Goal: Task Accomplishment & Management: Use online tool/utility

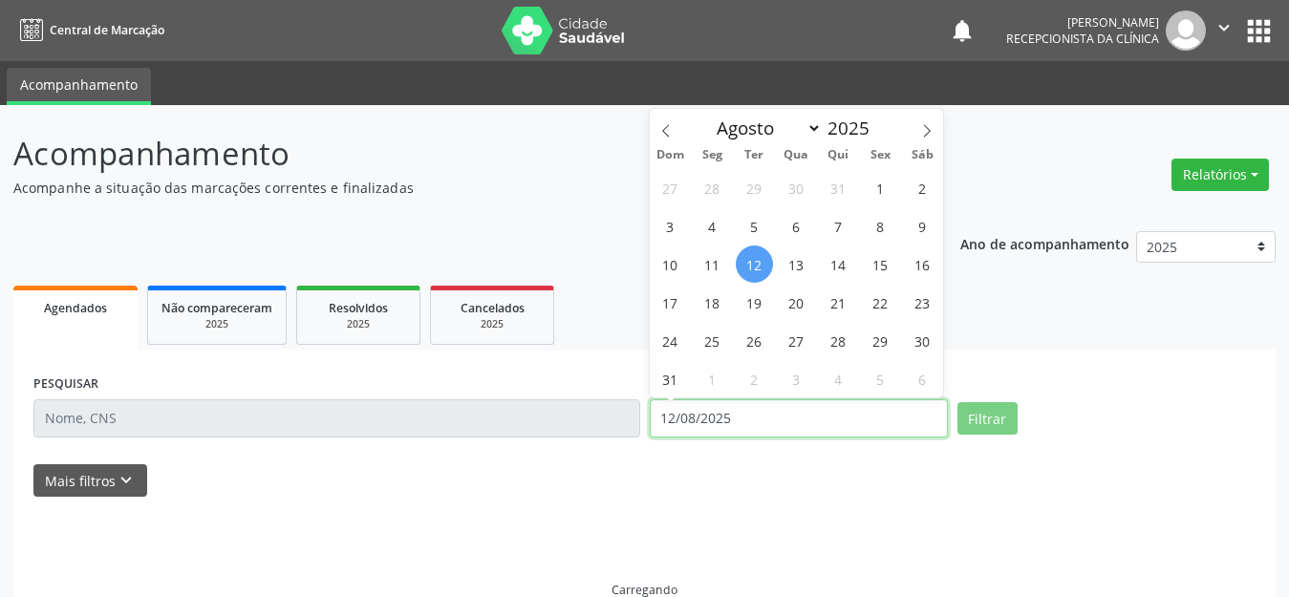
click at [753, 422] on input "12/08/2025" at bounding box center [799, 418] width 298 height 38
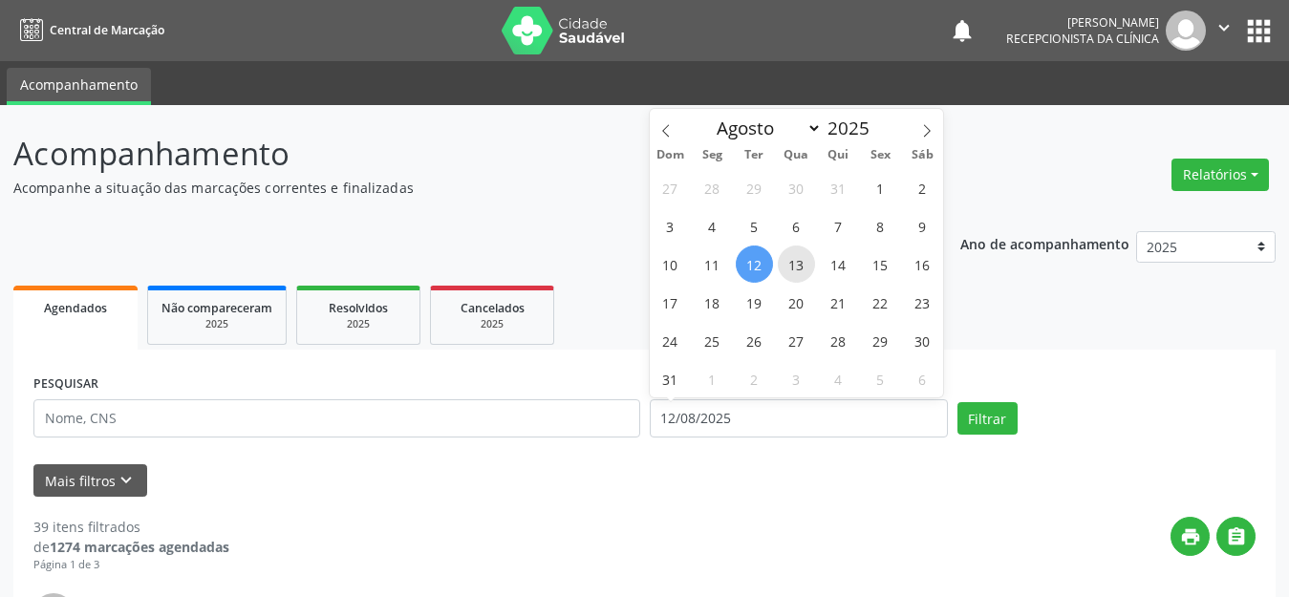
click at [797, 261] on span "13" at bounding box center [796, 264] width 37 height 37
type input "[DATE]"
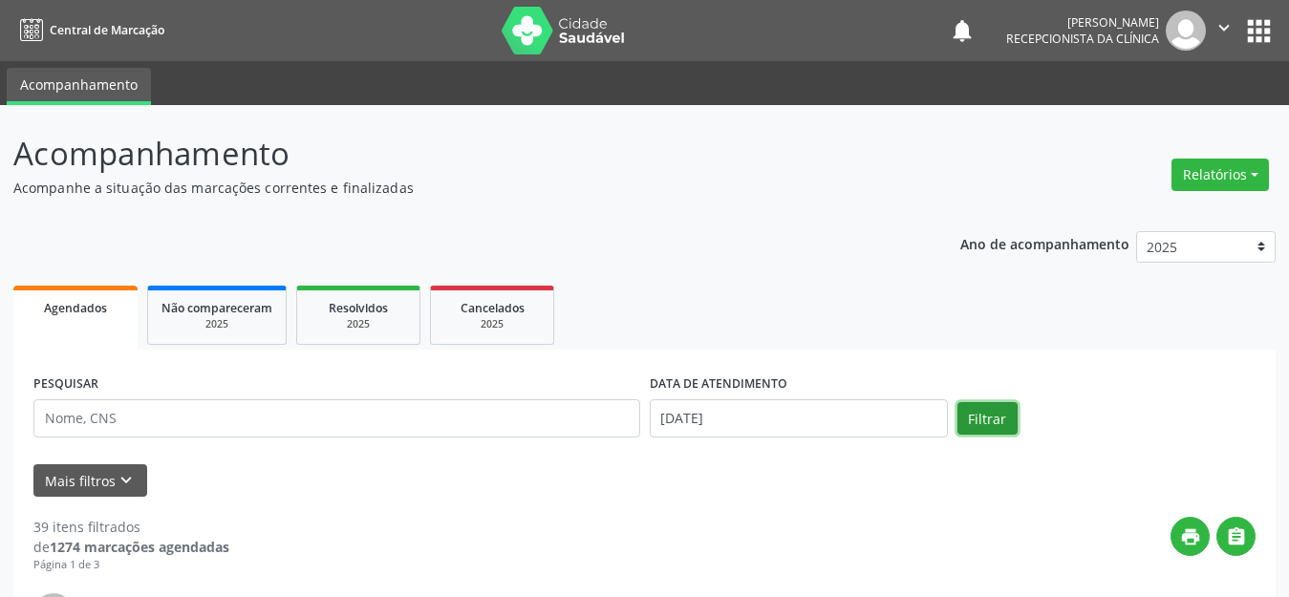
click at [981, 415] on button "Filtrar" at bounding box center [987, 418] width 60 height 32
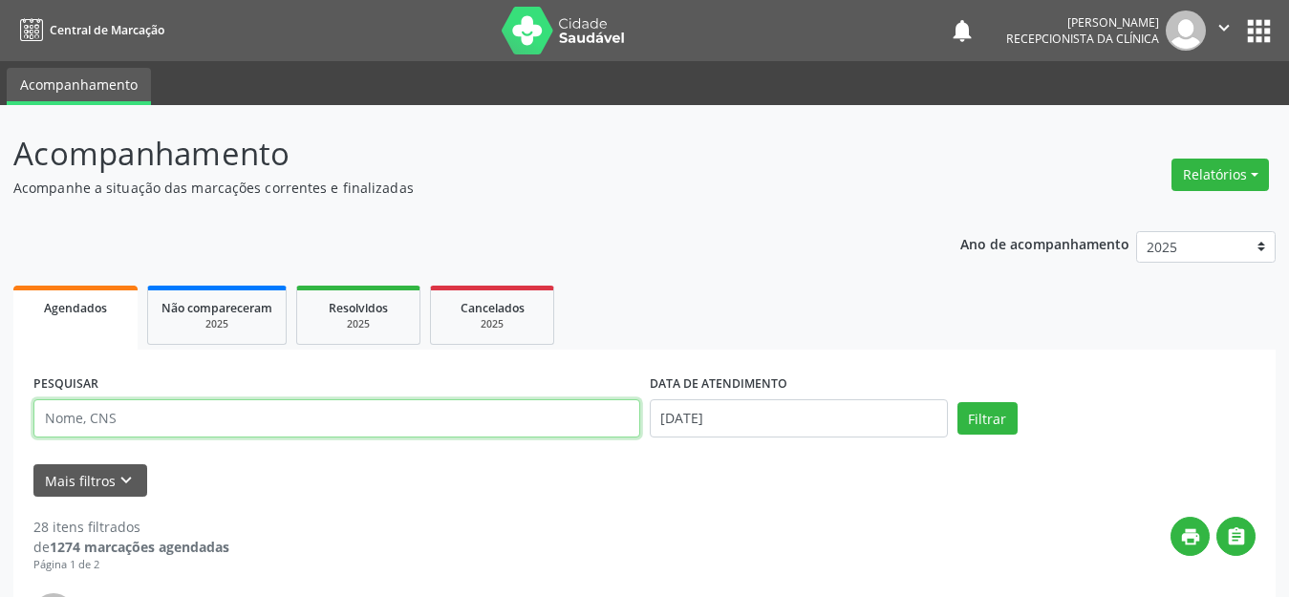
click at [171, 413] on input "text" at bounding box center [336, 418] width 607 height 38
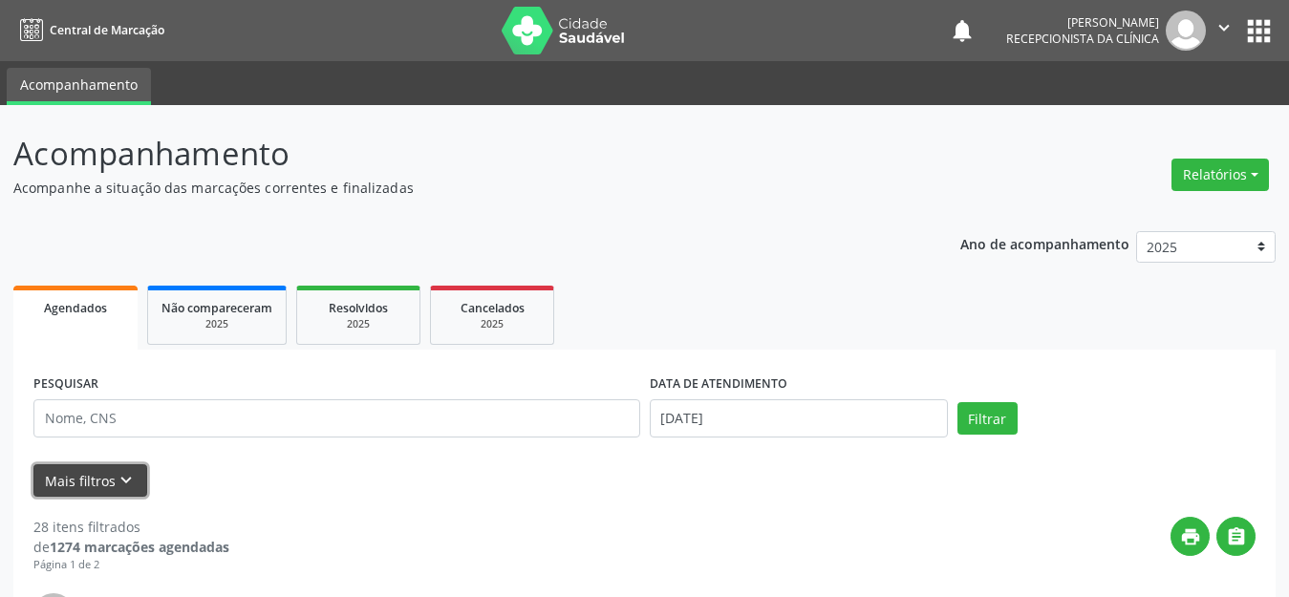
click at [63, 487] on button "Mais filtros keyboard_arrow_down" at bounding box center [90, 480] width 114 height 33
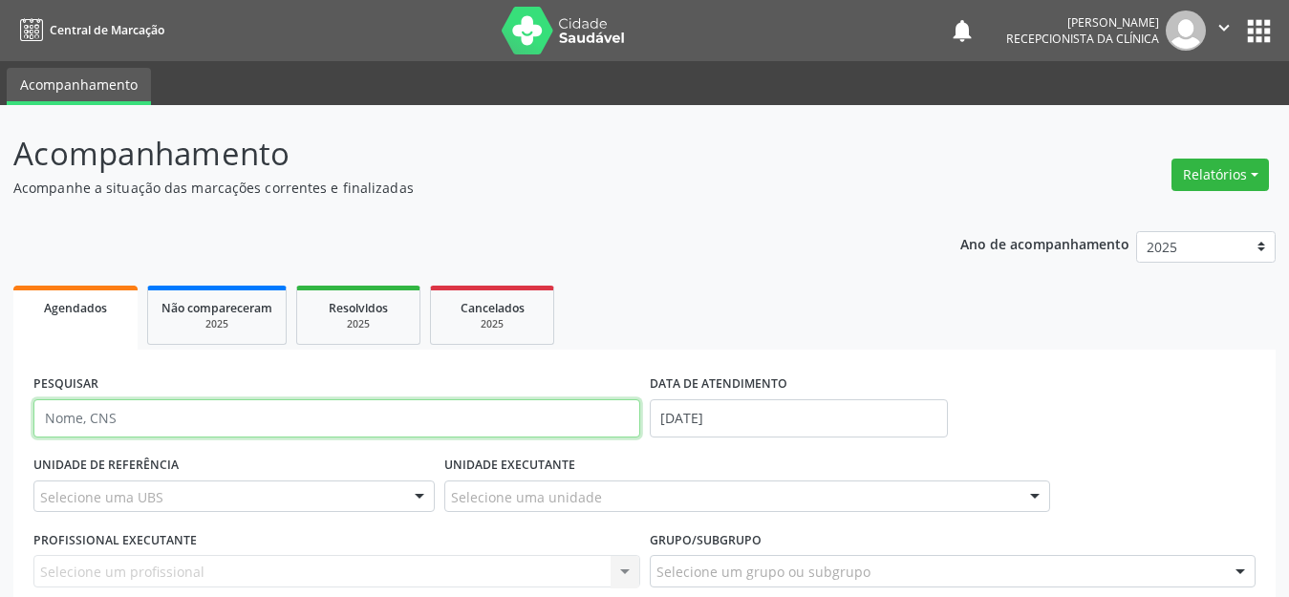
click at [128, 420] on input "text" at bounding box center [336, 418] width 607 height 38
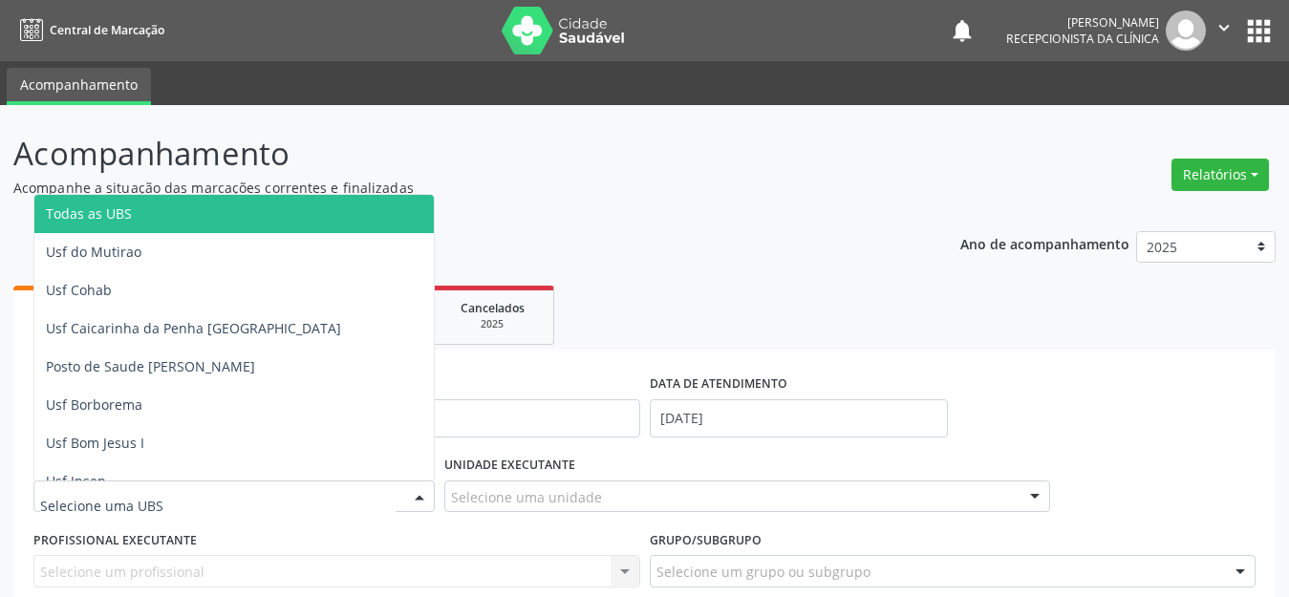
click at [112, 485] on div at bounding box center [233, 497] width 401 height 32
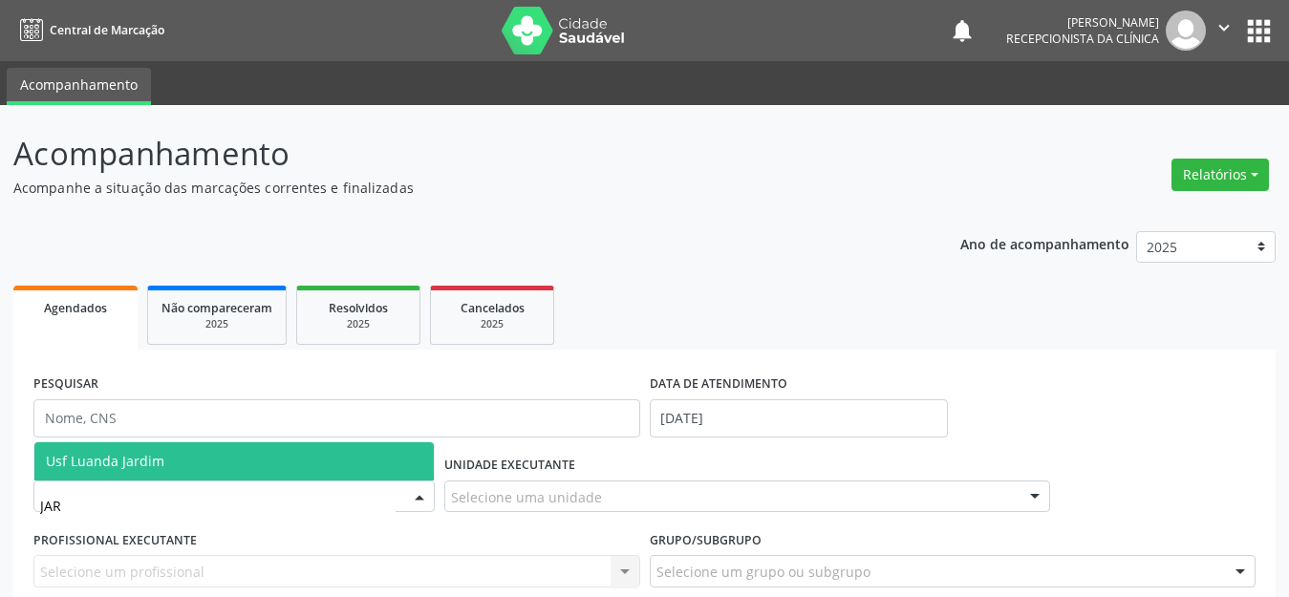
type input "JARD"
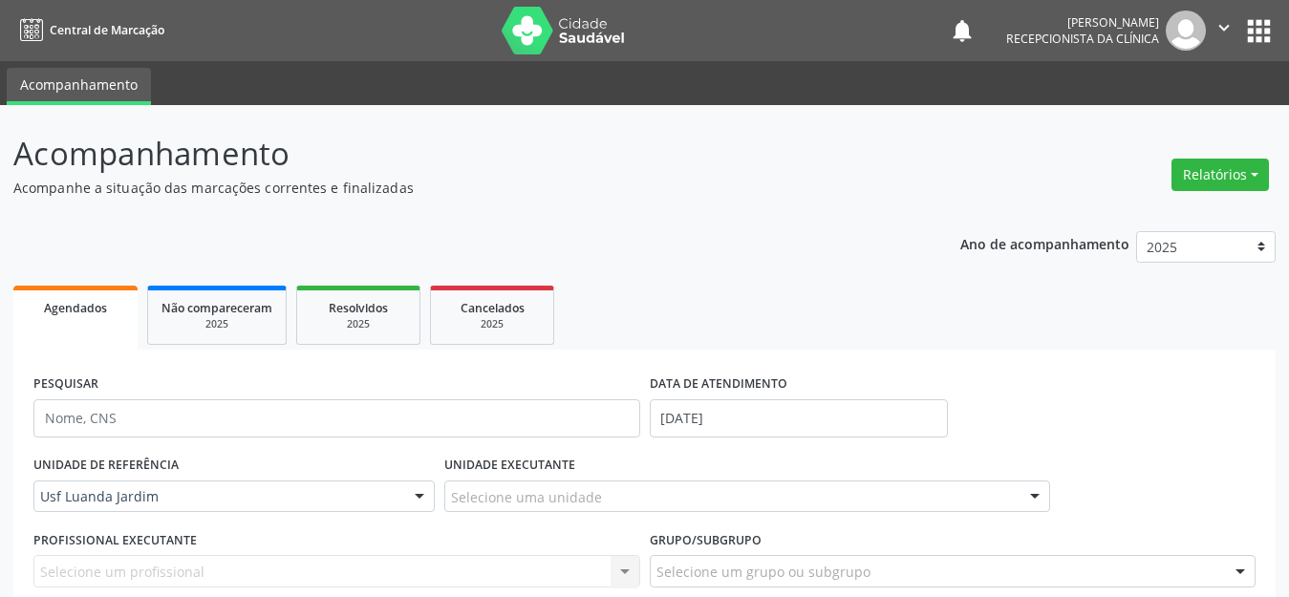
scroll to position [478, 0]
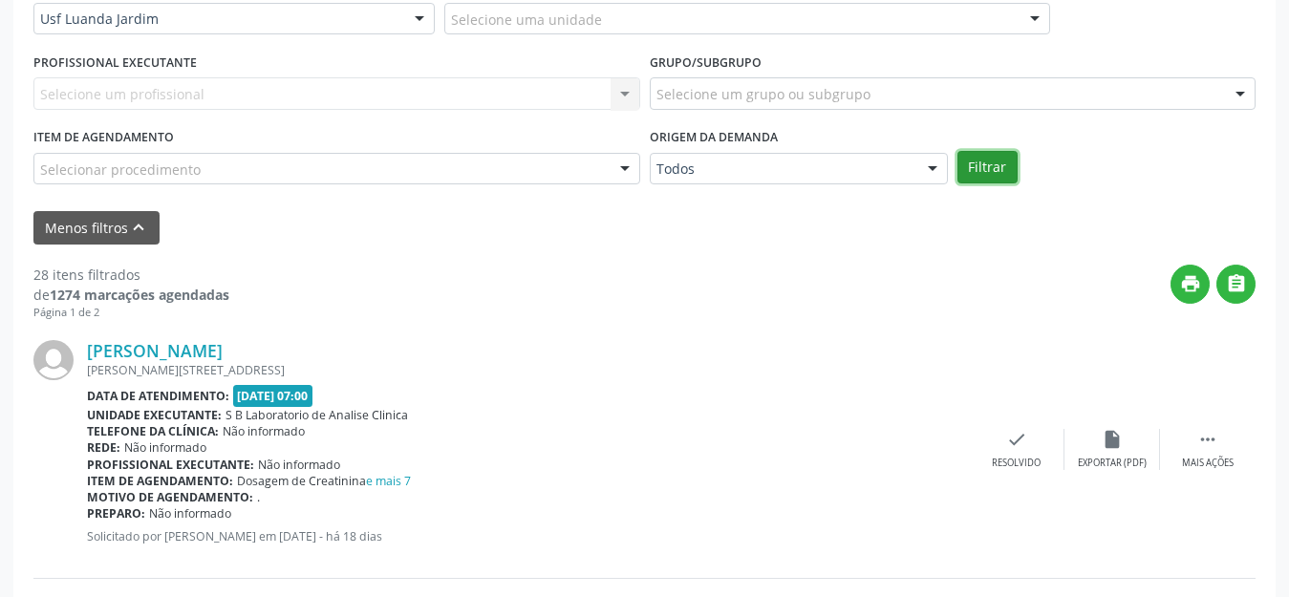
click at [984, 165] on button "Filtrar" at bounding box center [987, 167] width 60 height 32
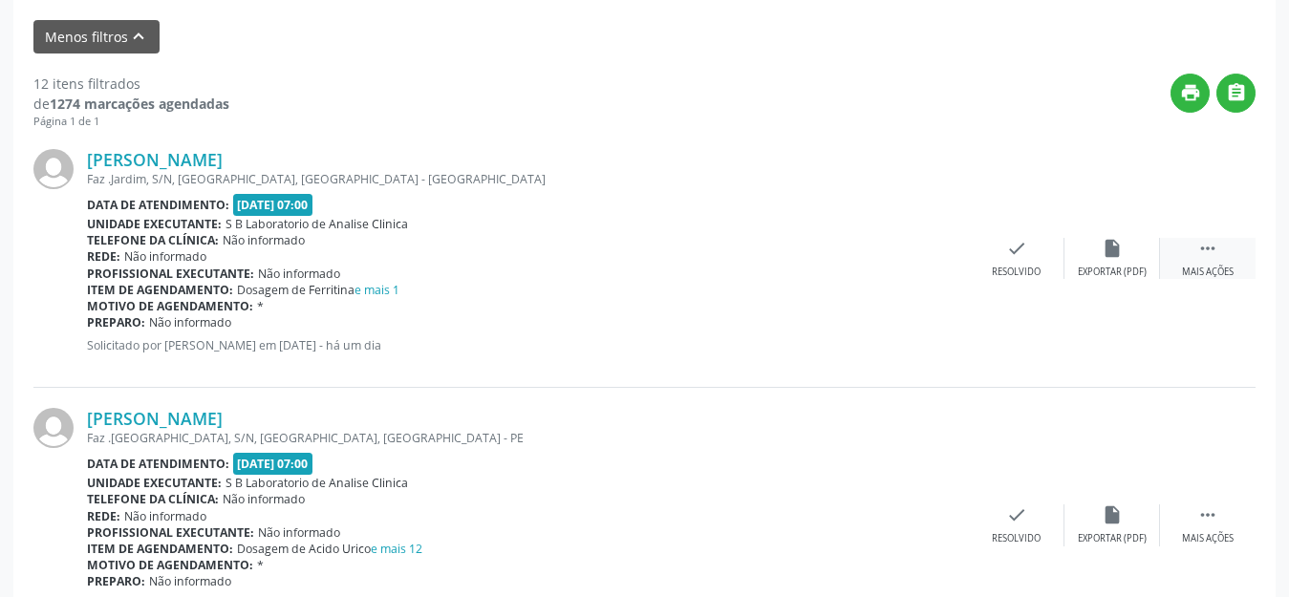
click at [1197, 264] on div " Mais ações" at bounding box center [1208, 258] width 96 height 41
click at [907, 270] on div "Imprimir" at bounding box center [920, 272] width 43 height 13
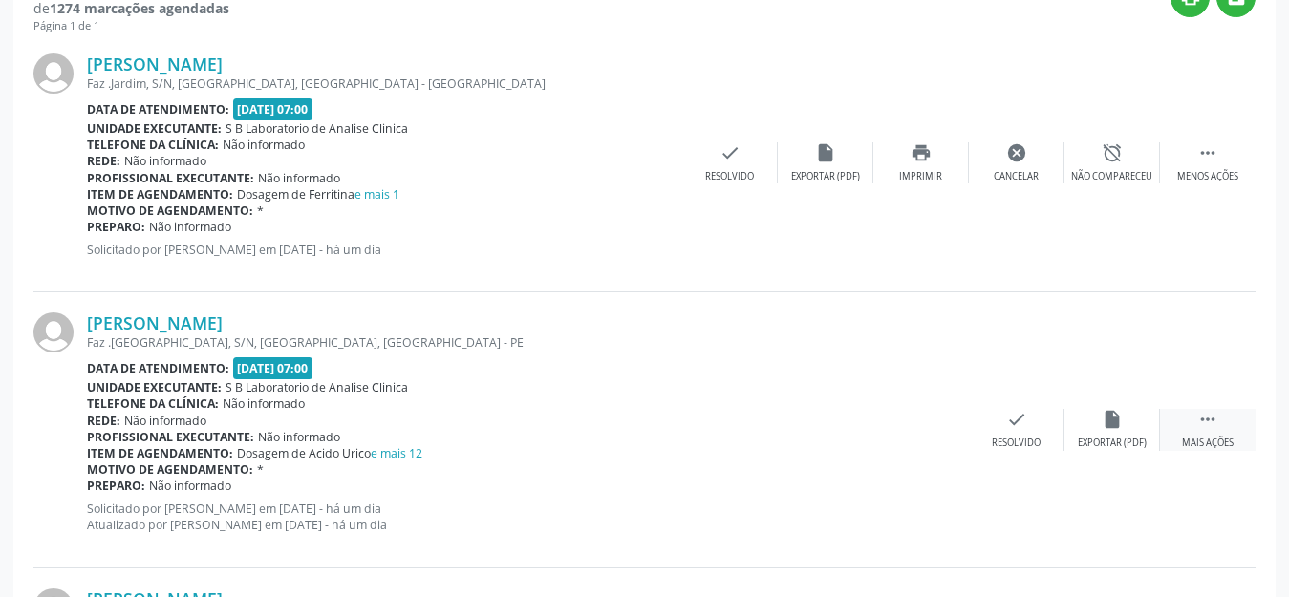
click at [1207, 436] on div " Mais ações" at bounding box center [1208, 429] width 96 height 41
click at [915, 442] on div "Imprimir" at bounding box center [920, 443] width 43 height 13
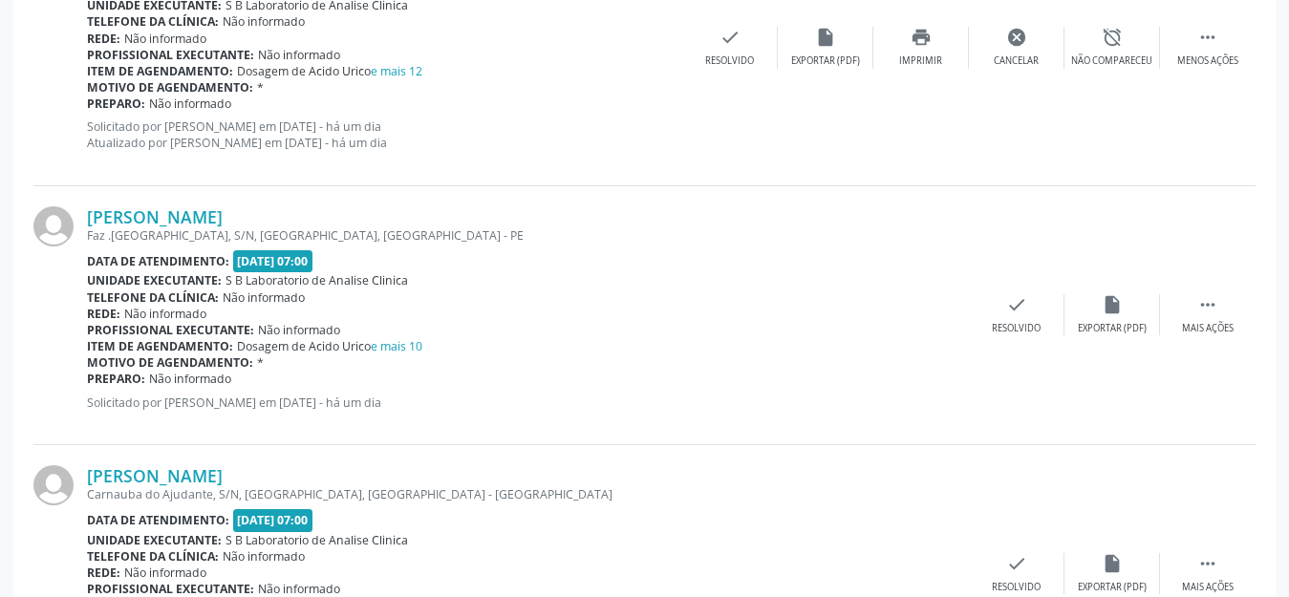
scroll to position [1242, 0]
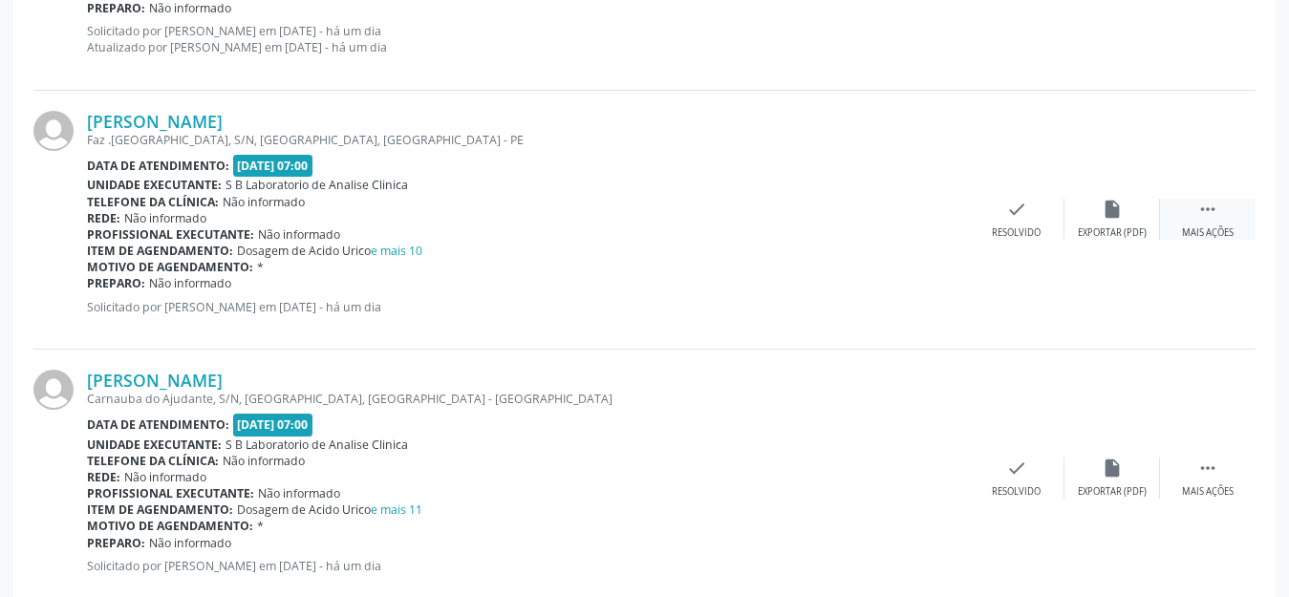
click at [1212, 227] on div "Mais ações" at bounding box center [1208, 232] width 52 height 13
click at [942, 213] on div "print Imprimir" at bounding box center [921, 219] width 96 height 41
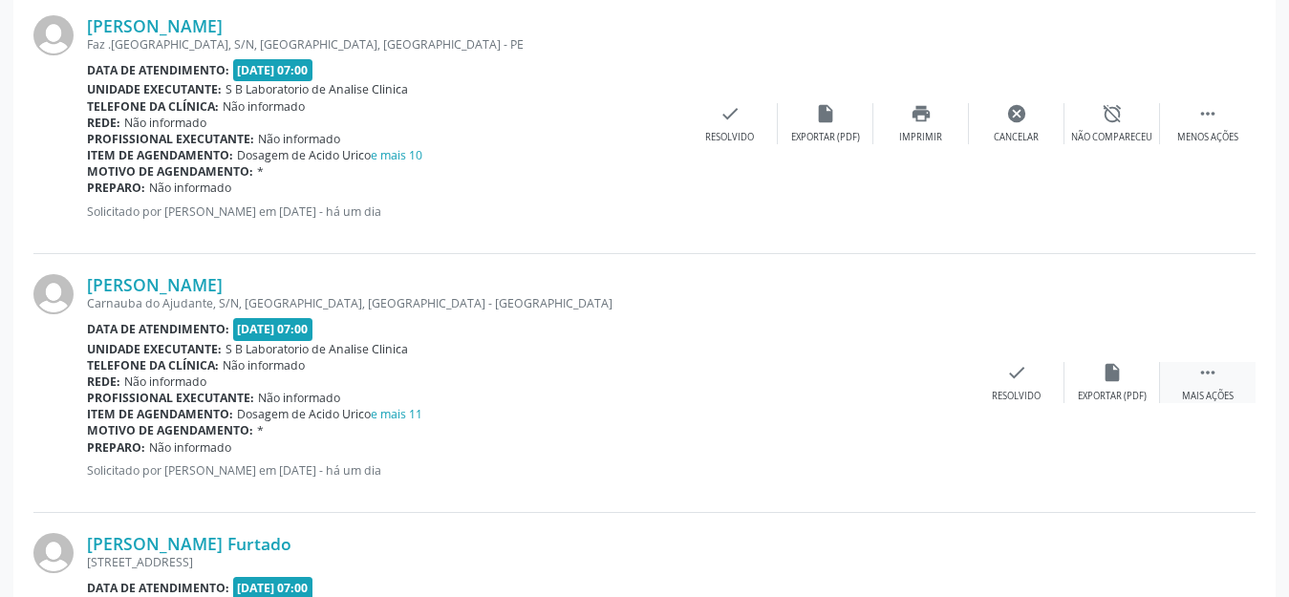
click at [1204, 376] on icon "" at bounding box center [1207, 372] width 21 height 21
click at [925, 376] on icon "print" at bounding box center [920, 372] width 21 height 21
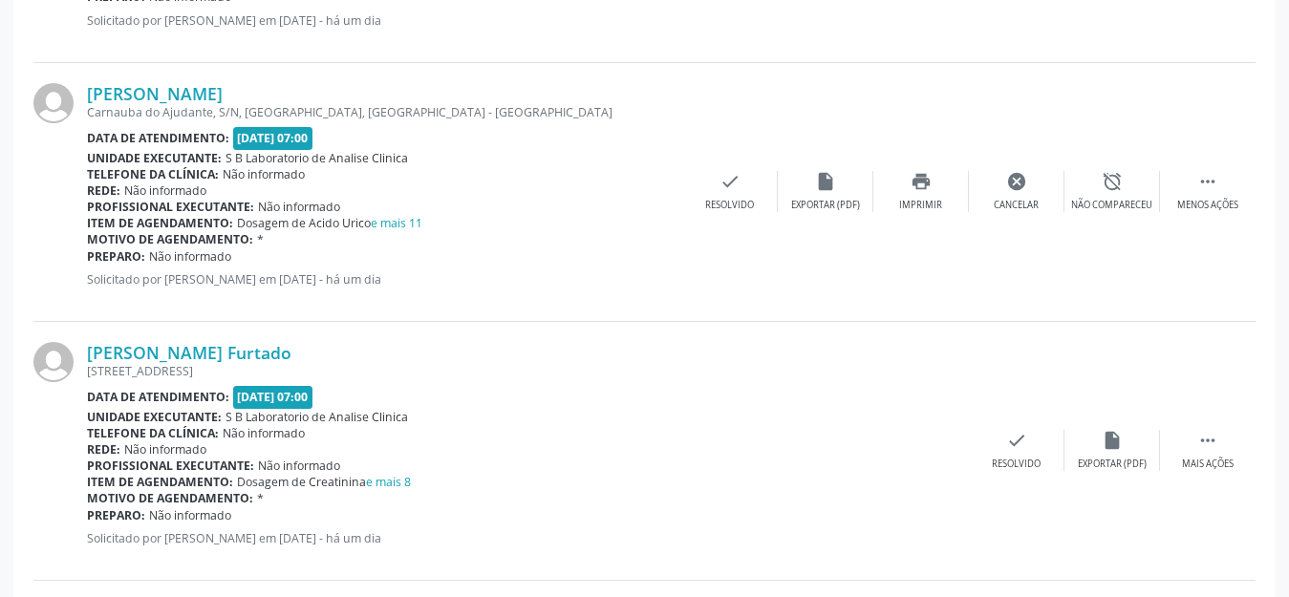
scroll to position [1624, 0]
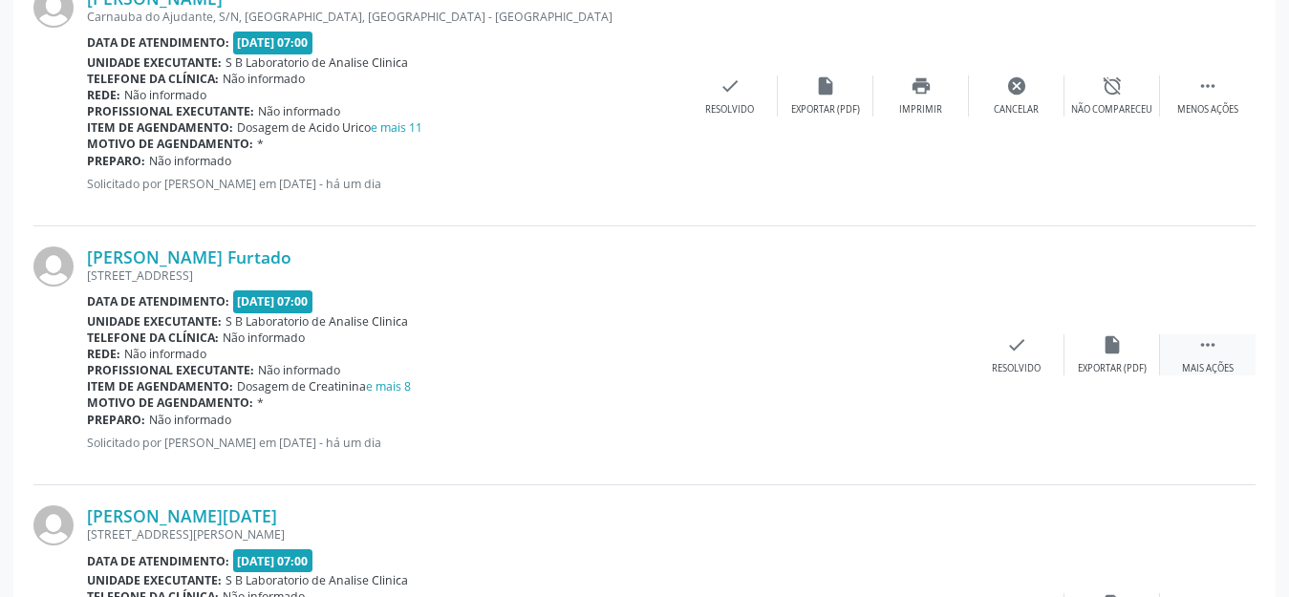
click at [1241, 356] on div " Mais ações" at bounding box center [1208, 354] width 96 height 41
click at [928, 373] on div "Imprimir" at bounding box center [920, 368] width 43 height 13
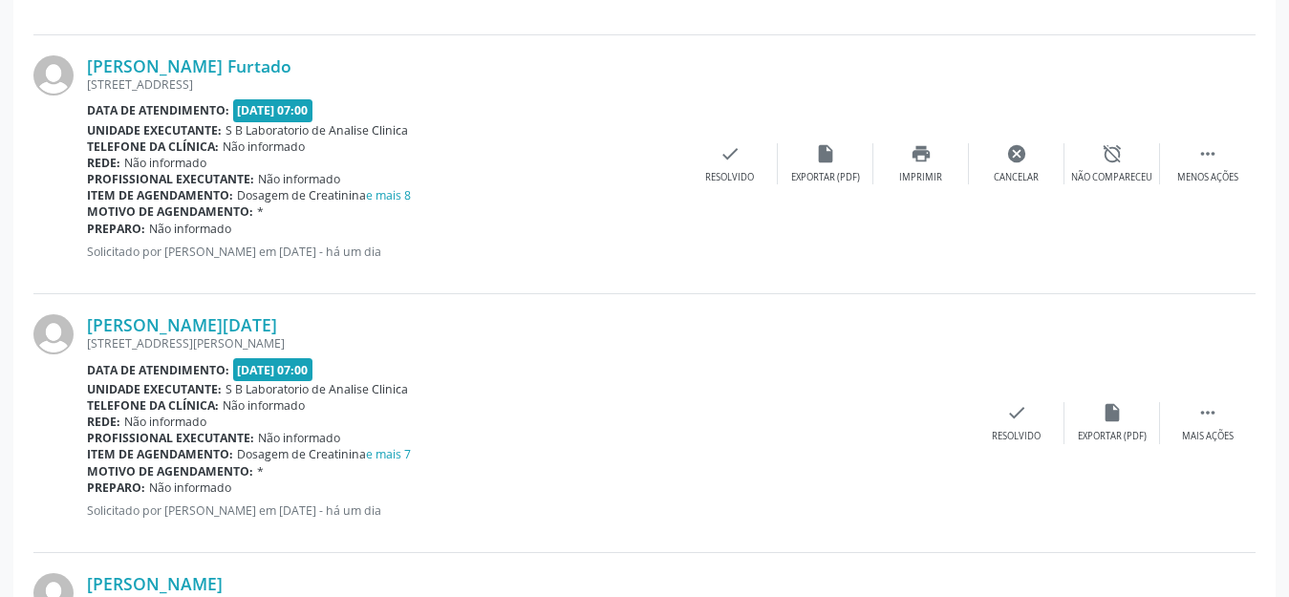
scroll to position [1911, 0]
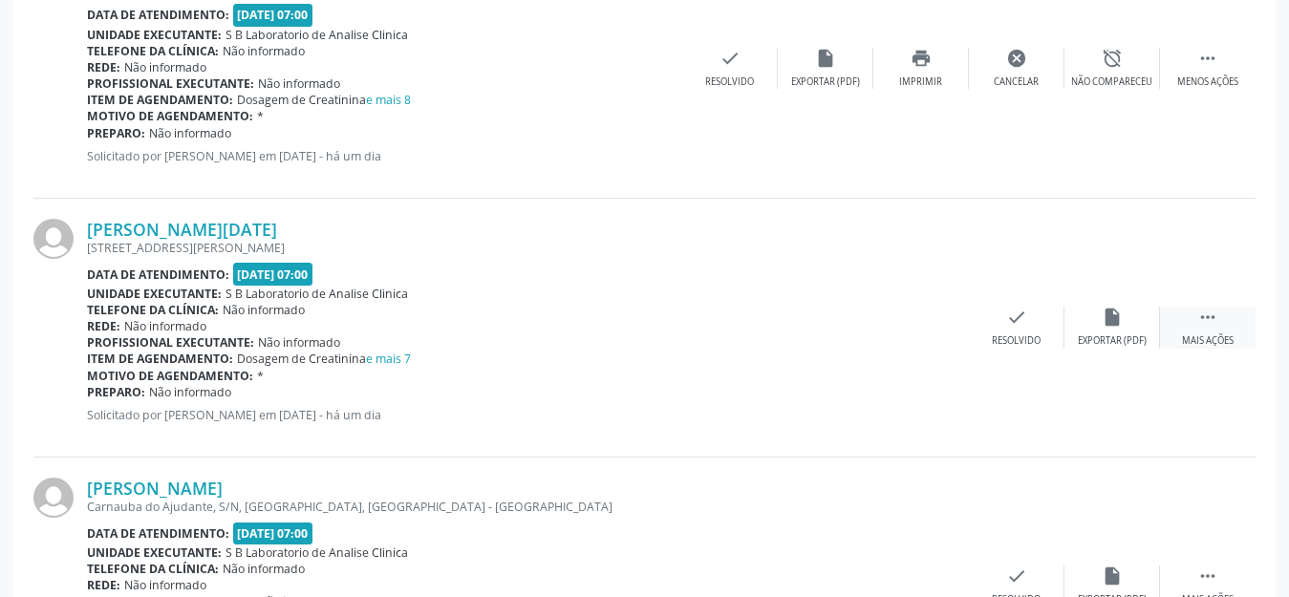
click at [1211, 323] on icon "" at bounding box center [1207, 317] width 21 height 21
click at [916, 324] on icon "print" at bounding box center [920, 317] width 21 height 21
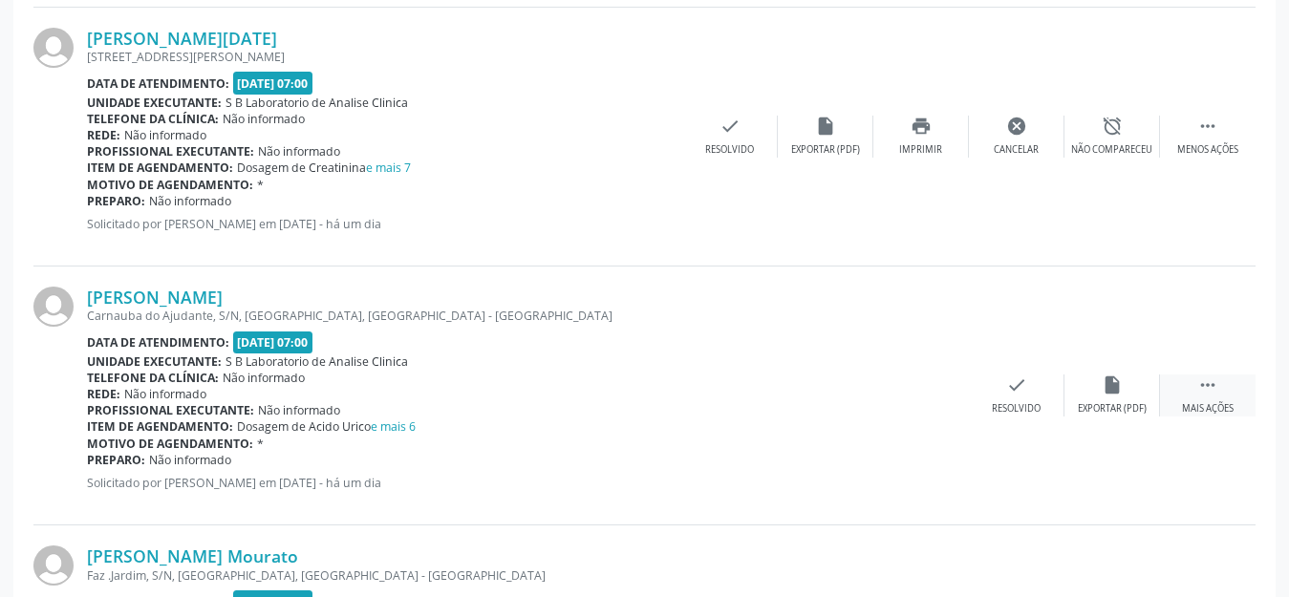
click at [1196, 395] on div " Mais ações" at bounding box center [1208, 394] width 96 height 41
click at [912, 399] on div "print Imprimir" at bounding box center [921, 394] width 96 height 41
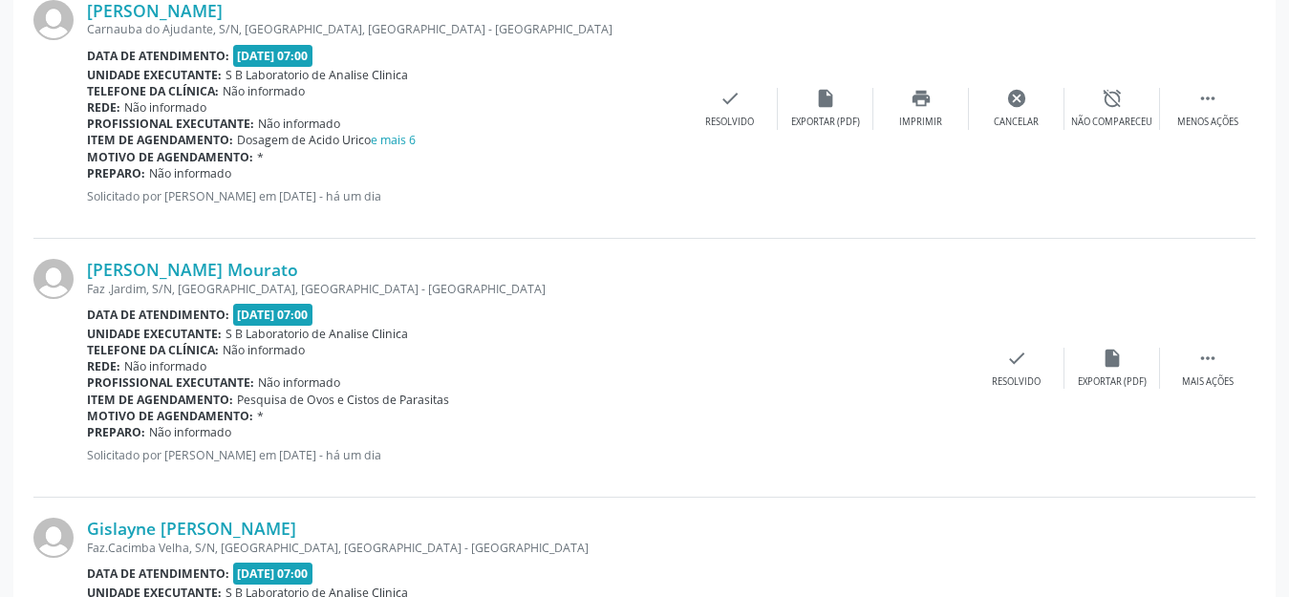
scroll to position [2484, 0]
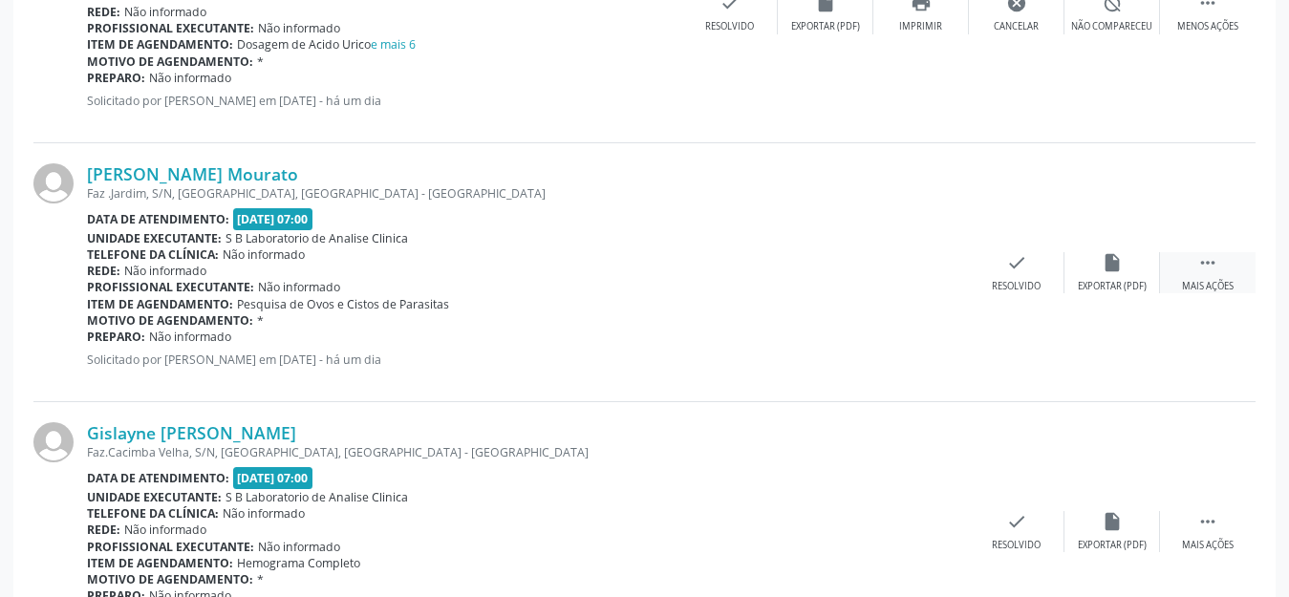
click at [1203, 270] on icon "" at bounding box center [1207, 262] width 21 height 21
click at [921, 270] on icon "print" at bounding box center [920, 262] width 21 height 21
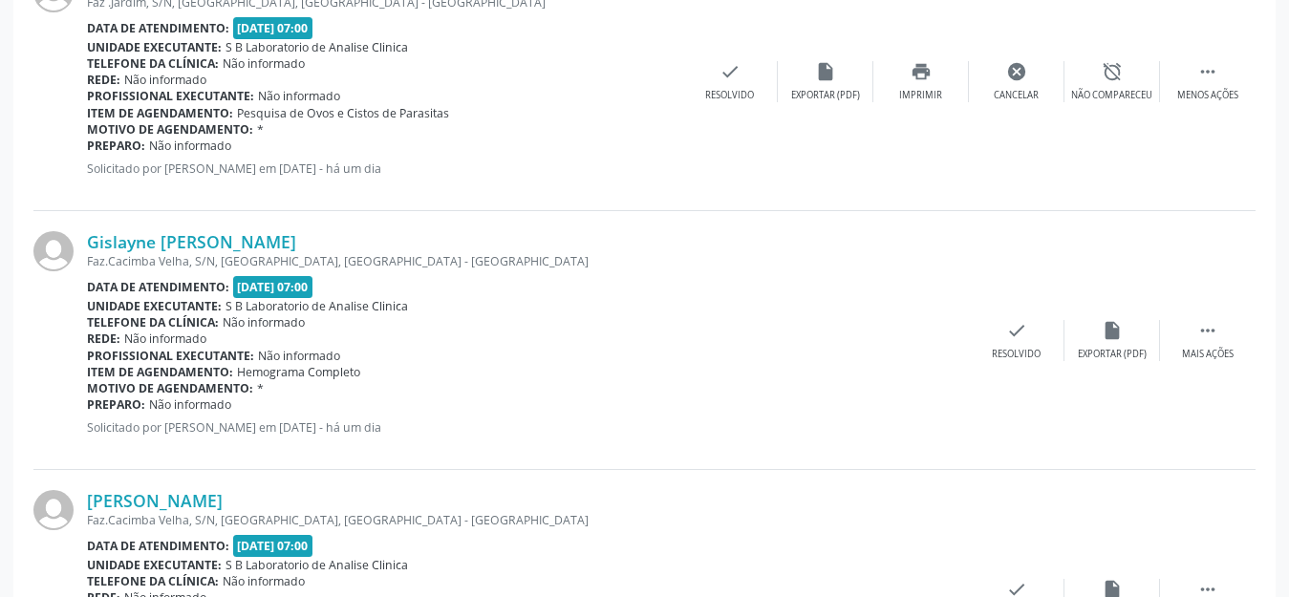
scroll to position [2770, 0]
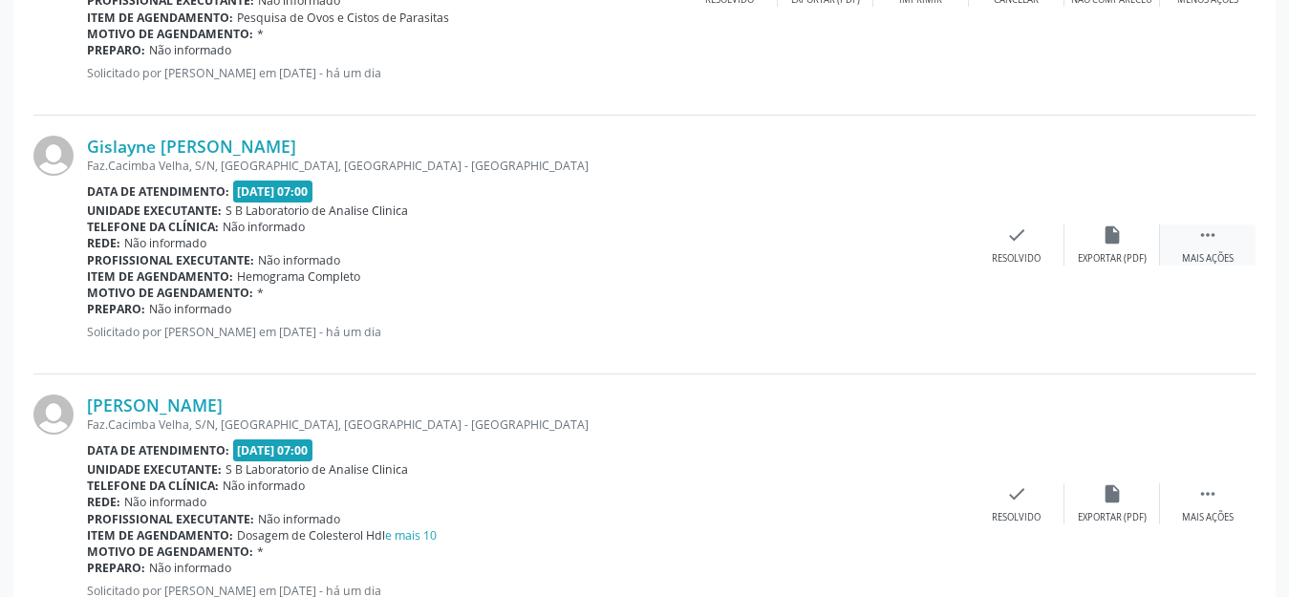
click at [1186, 236] on div " Mais ações" at bounding box center [1208, 244] width 96 height 41
click at [932, 225] on div "print Imprimir" at bounding box center [921, 244] width 96 height 41
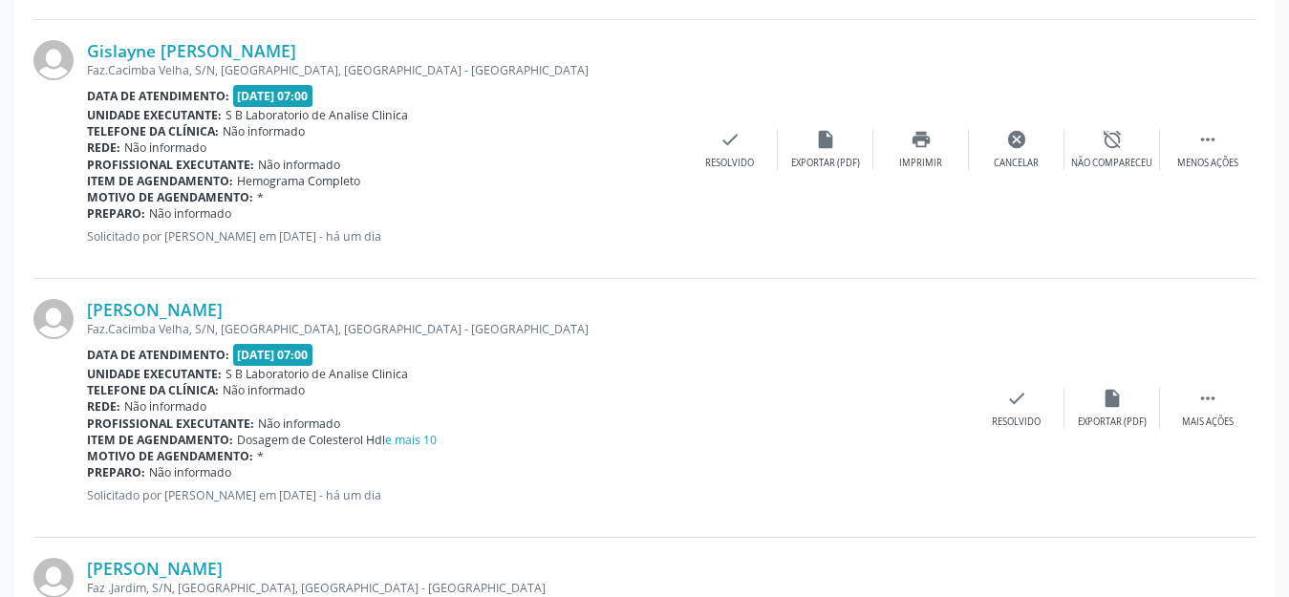
scroll to position [2961, 0]
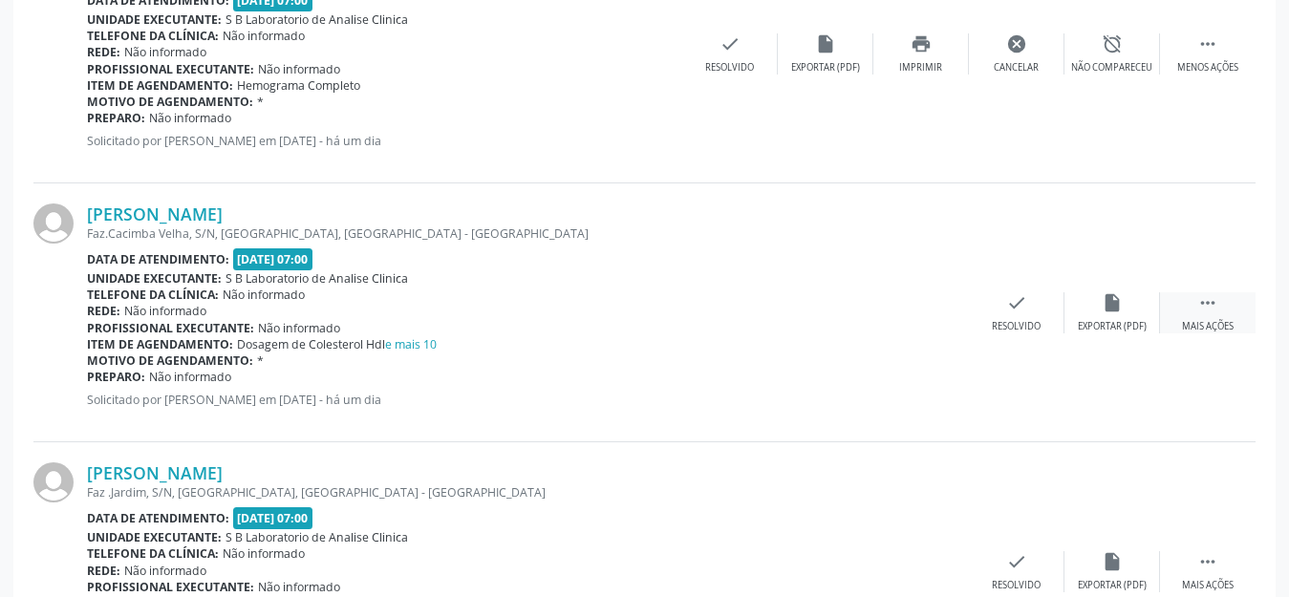
click at [1189, 312] on div " Mais ações" at bounding box center [1208, 312] width 96 height 41
click at [916, 313] on div "print Imprimir" at bounding box center [921, 312] width 96 height 41
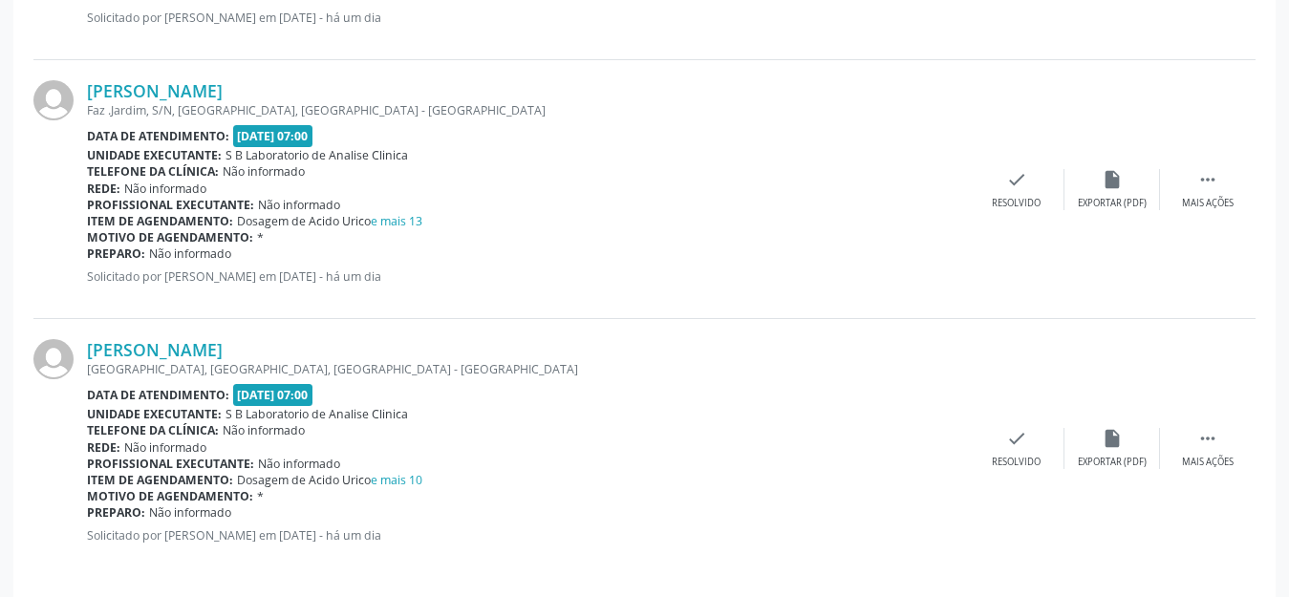
scroll to position [3356, 0]
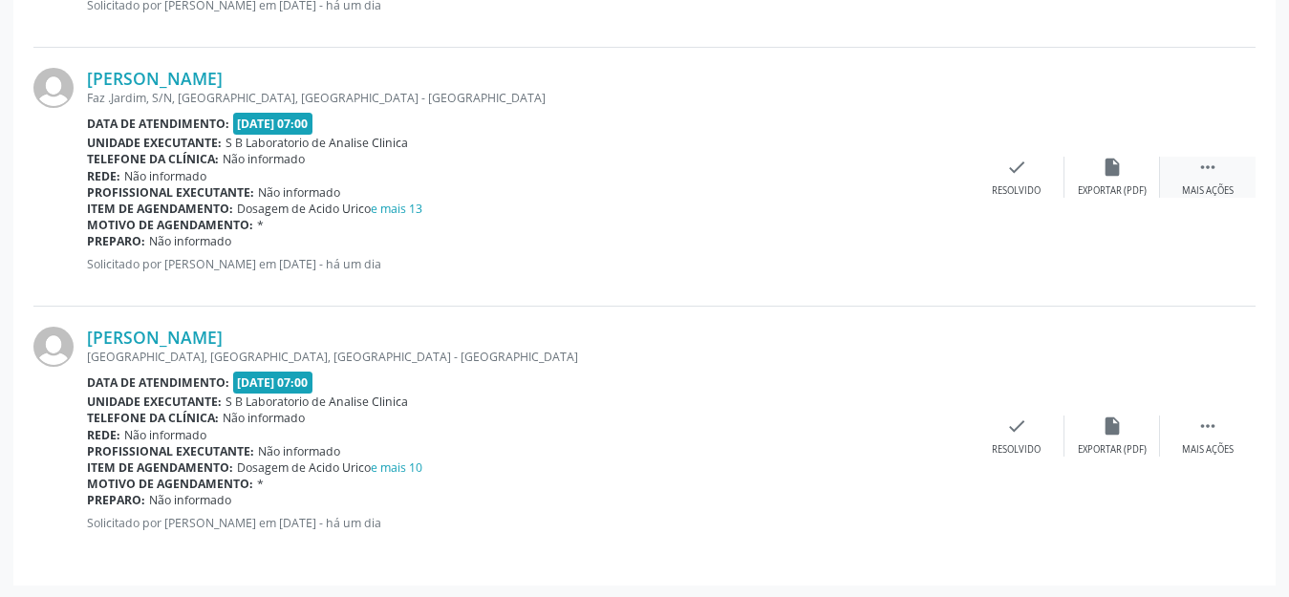
click at [1208, 184] on div "Mais ações" at bounding box center [1208, 190] width 52 height 13
click at [919, 171] on icon "print" at bounding box center [920, 167] width 21 height 21
click at [1201, 438] on div " Mais ações" at bounding box center [1208, 436] width 96 height 41
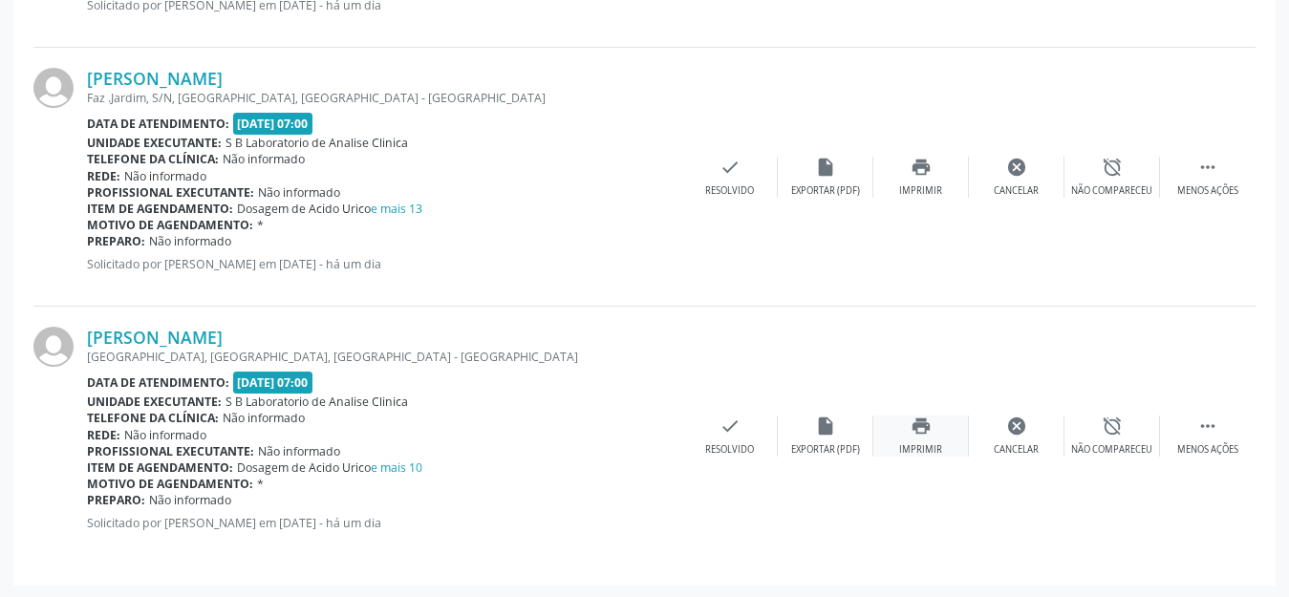
click at [904, 443] on div "Imprimir" at bounding box center [920, 449] width 43 height 13
